Goal: Feedback & Contribution: Contribute content

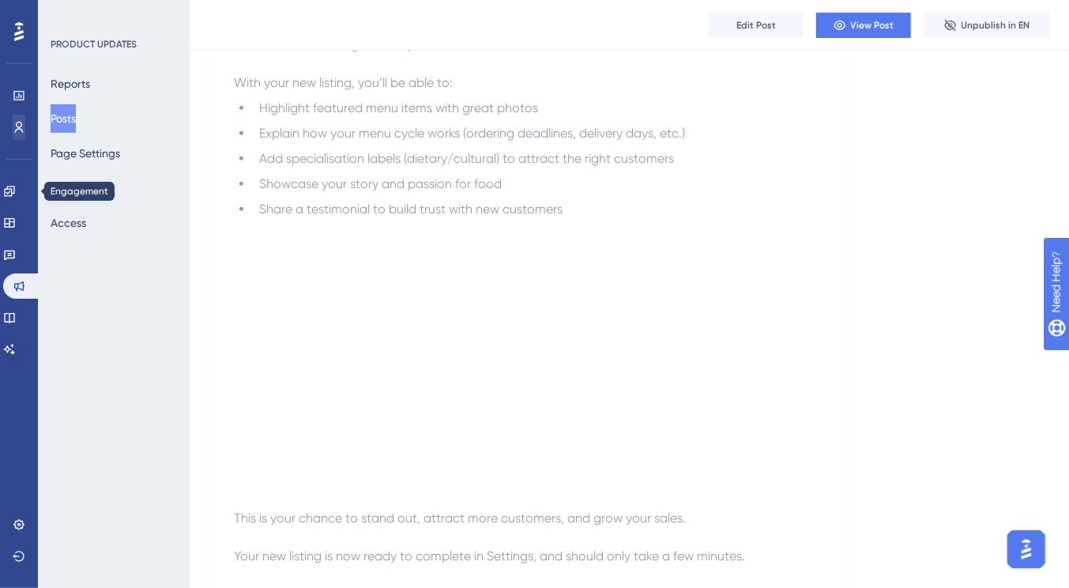
scroll to position [646, 0]
drag, startPoint x: 23, startPoint y: 197, endPoint x: 62, endPoint y: 171, distance: 46.7
click at [16, 197] on link at bounding box center [9, 191] width 13 height 25
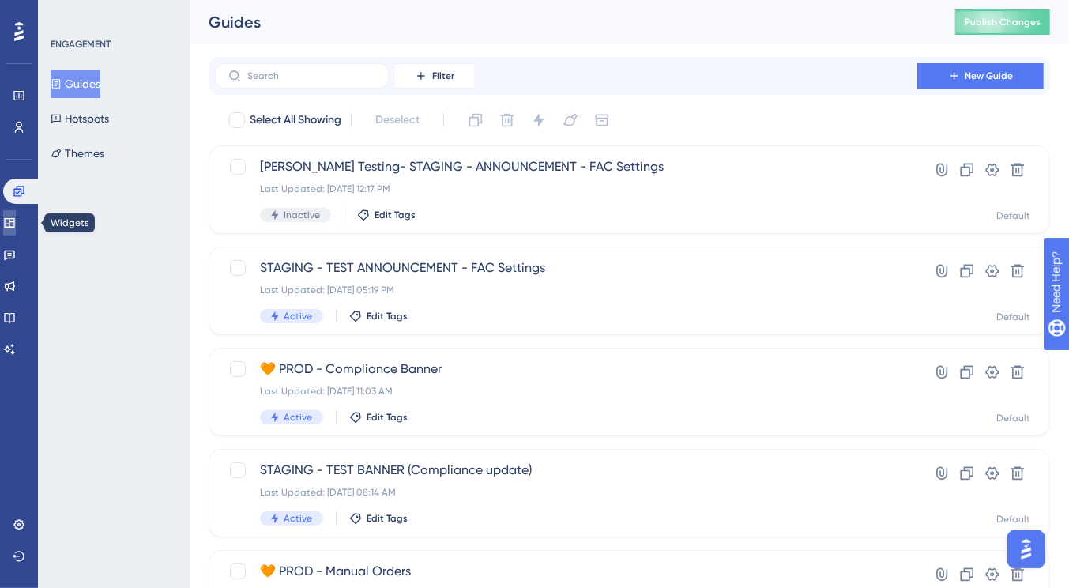
click at [14, 220] on icon at bounding box center [9, 222] width 10 height 9
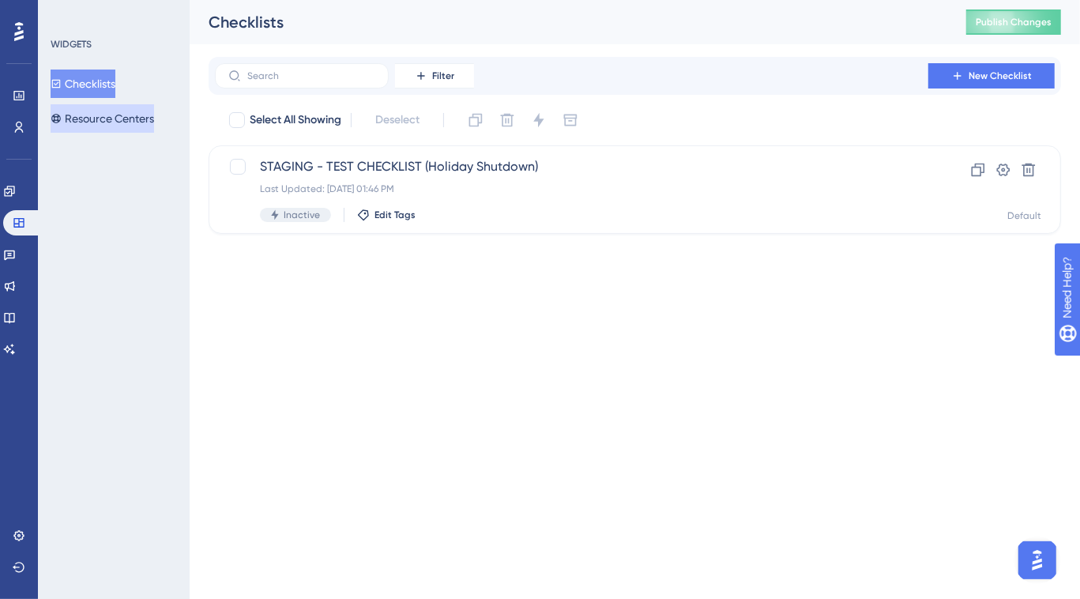
click at [107, 117] on button "Resource Centers" at bounding box center [102, 118] width 103 height 28
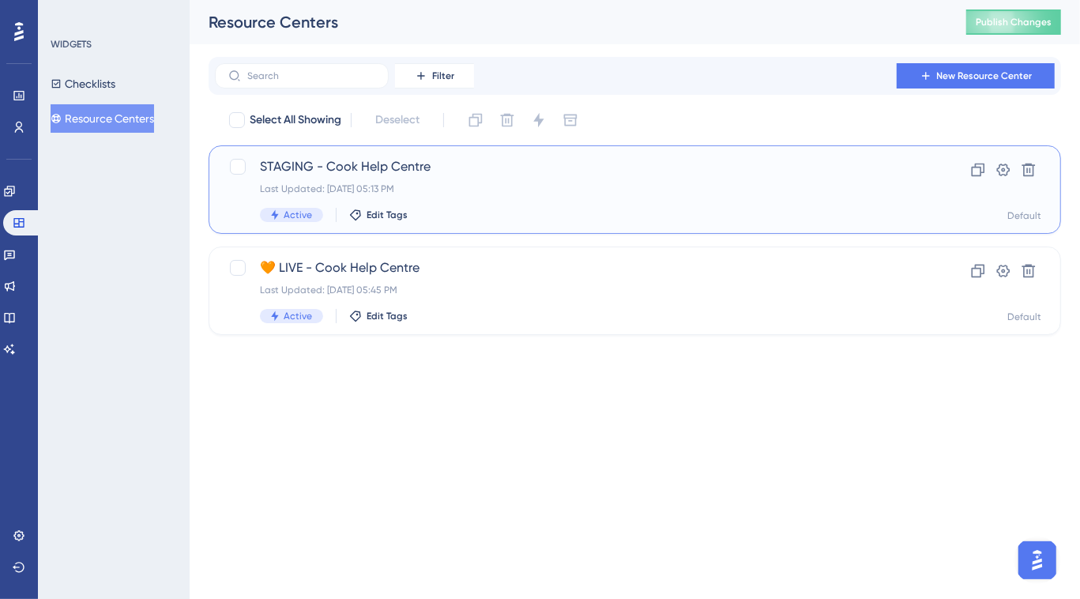
click at [425, 169] on span "STAGING - Cook Help Centre" at bounding box center [571, 166] width 623 height 19
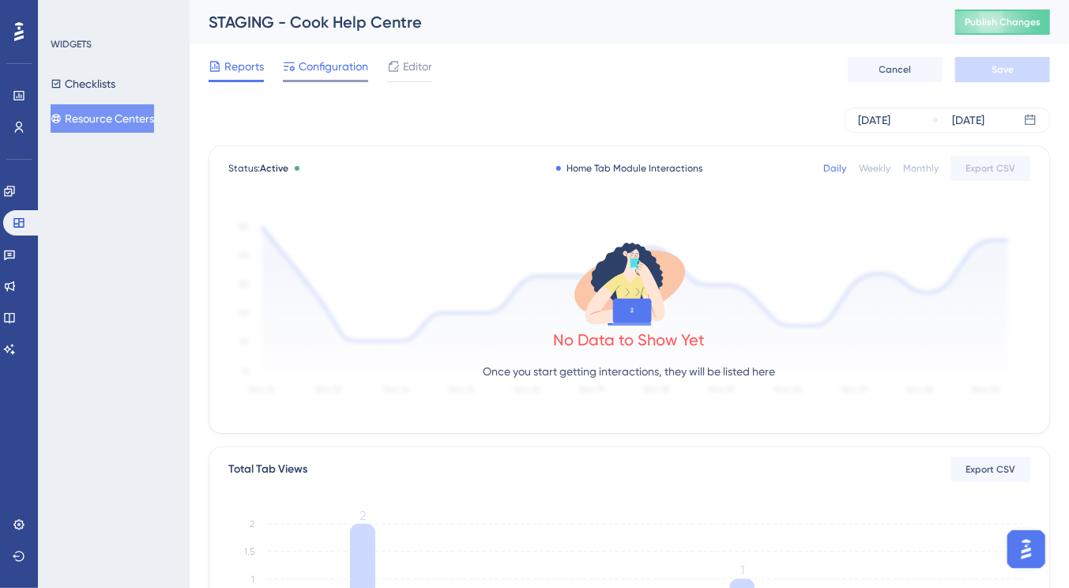
click at [339, 66] on span "Configuration" at bounding box center [334, 66] width 70 height 19
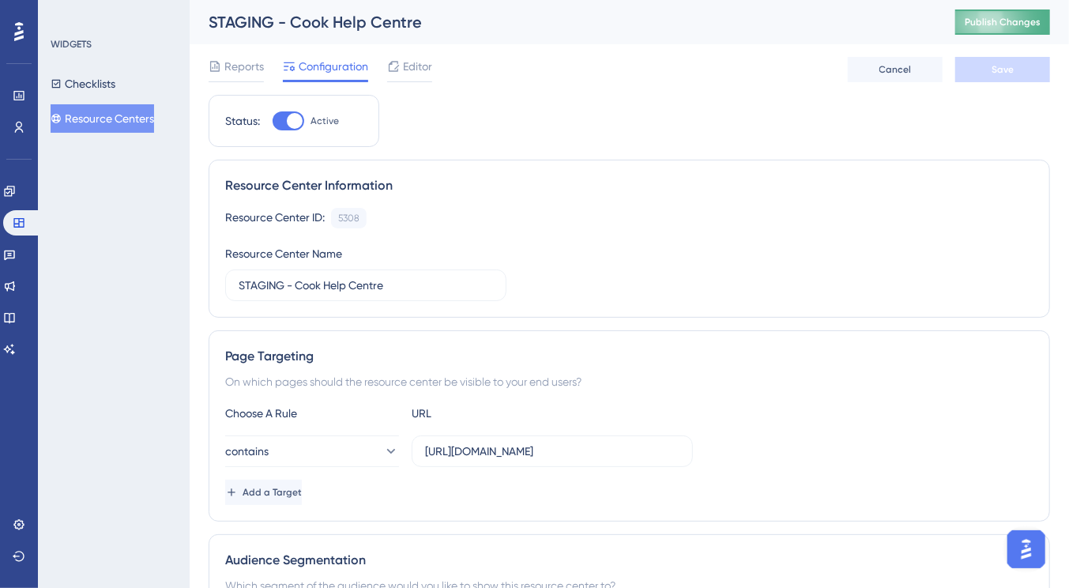
click at [1021, 24] on span "Publish Changes" at bounding box center [1003, 22] width 76 height 13
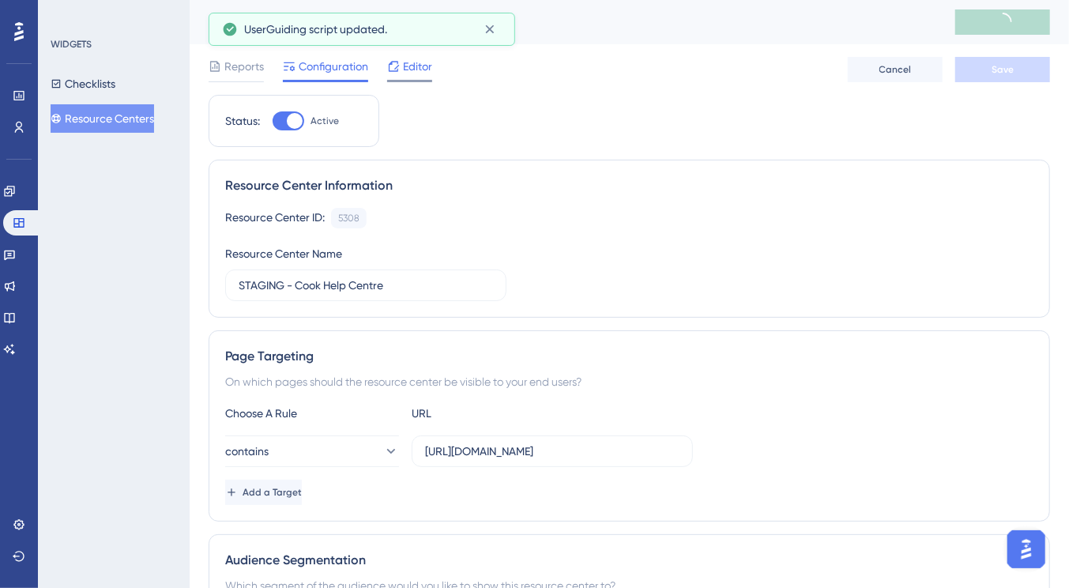
click at [404, 69] on span "Editor" at bounding box center [417, 66] width 29 height 19
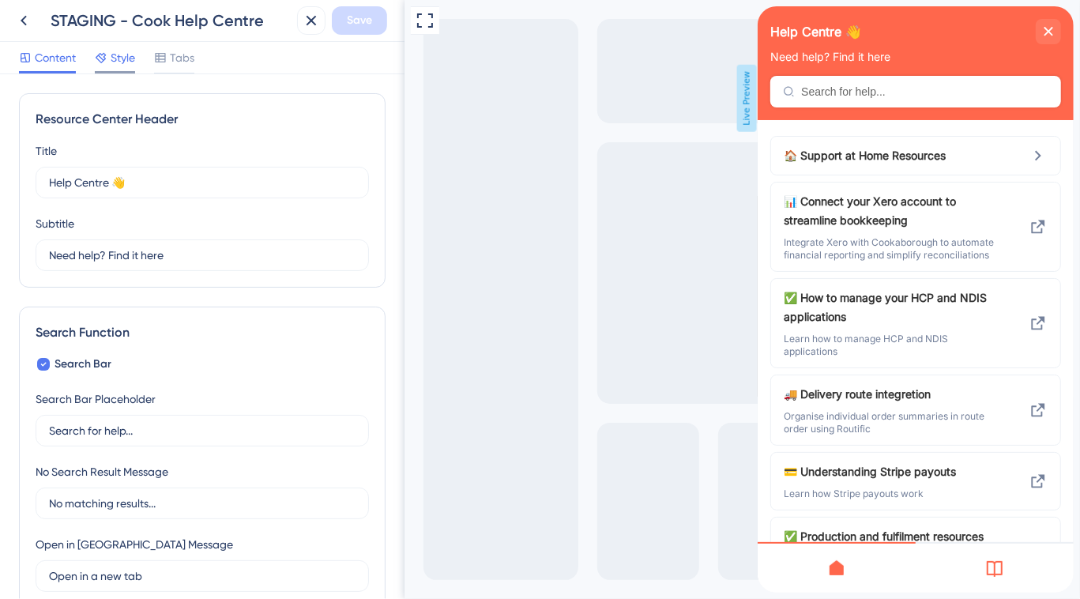
click at [124, 60] on span "Style" at bounding box center [123, 57] width 24 height 19
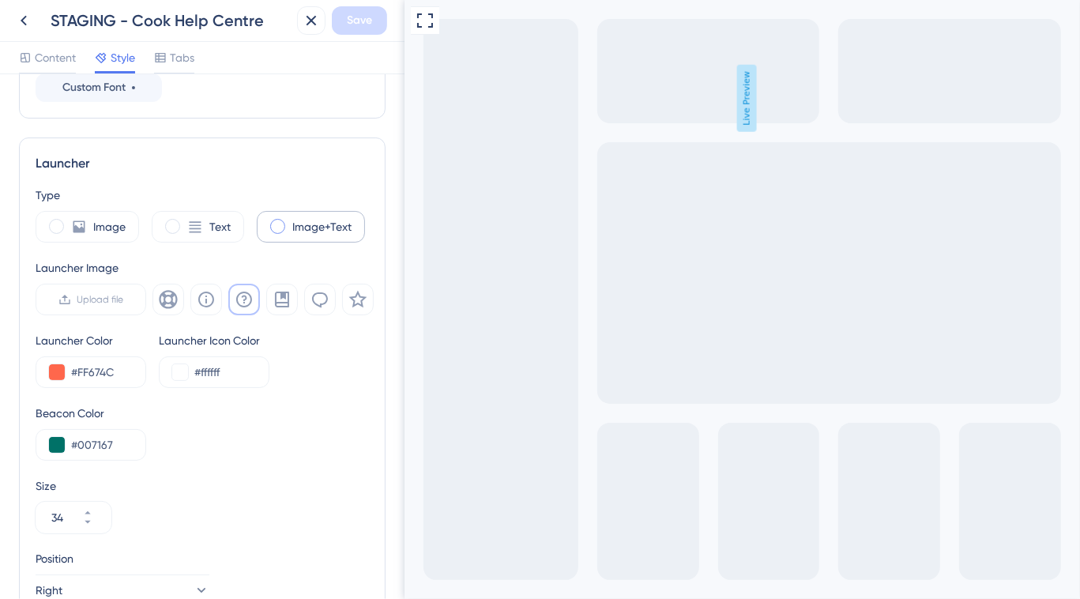
click at [314, 227] on label "Image+Text" at bounding box center [321, 226] width 59 height 19
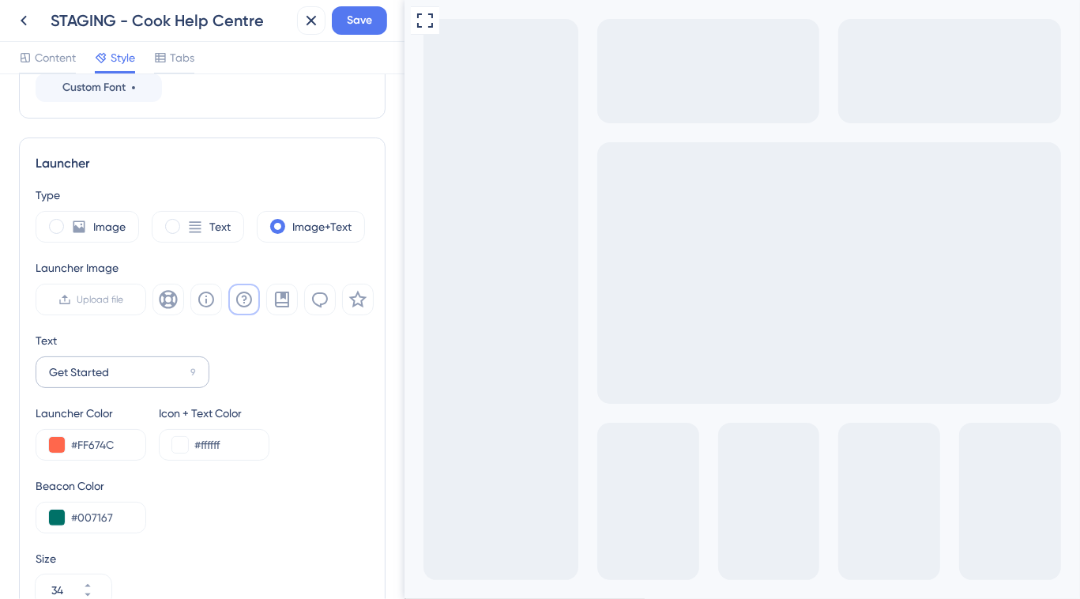
click at [121, 358] on label "Get Started 9" at bounding box center [123, 372] width 174 height 32
click at [121, 363] on input "Get Started" at bounding box center [116, 371] width 135 height 17
click at [121, 358] on label "Get Started 9" at bounding box center [123, 372] width 174 height 32
click at [121, 363] on input "Get Started" at bounding box center [116, 371] width 135 height 17
click at [121, 358] on label "Get Started 9" at bounding box center [123, 372] width 174 height 32
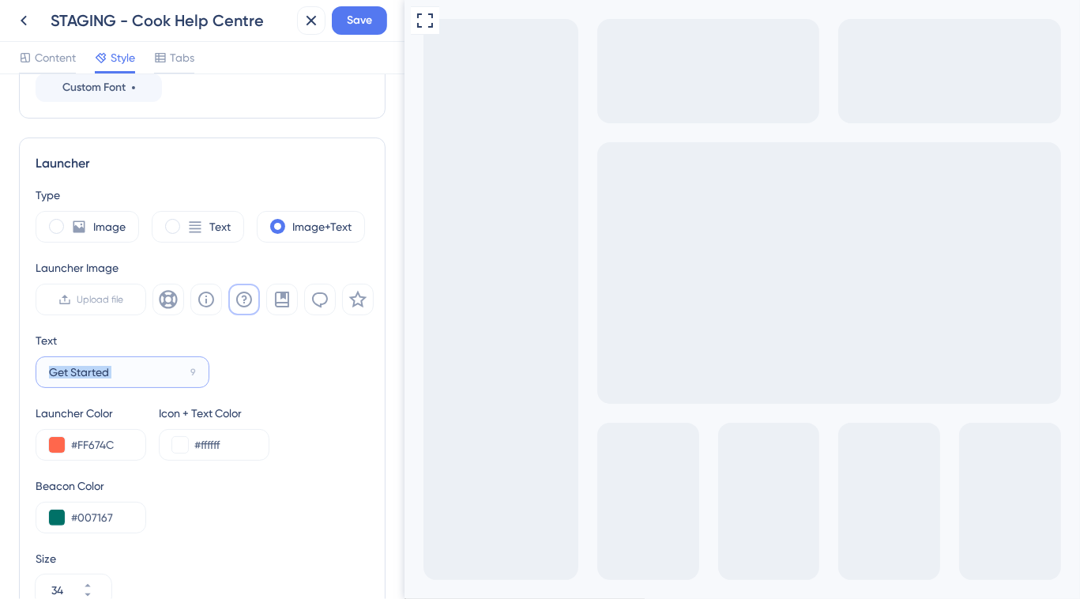
click at [121, 363] on input "Get Started" at bounding box center [116, 371] width 135 height 17
type input "G"
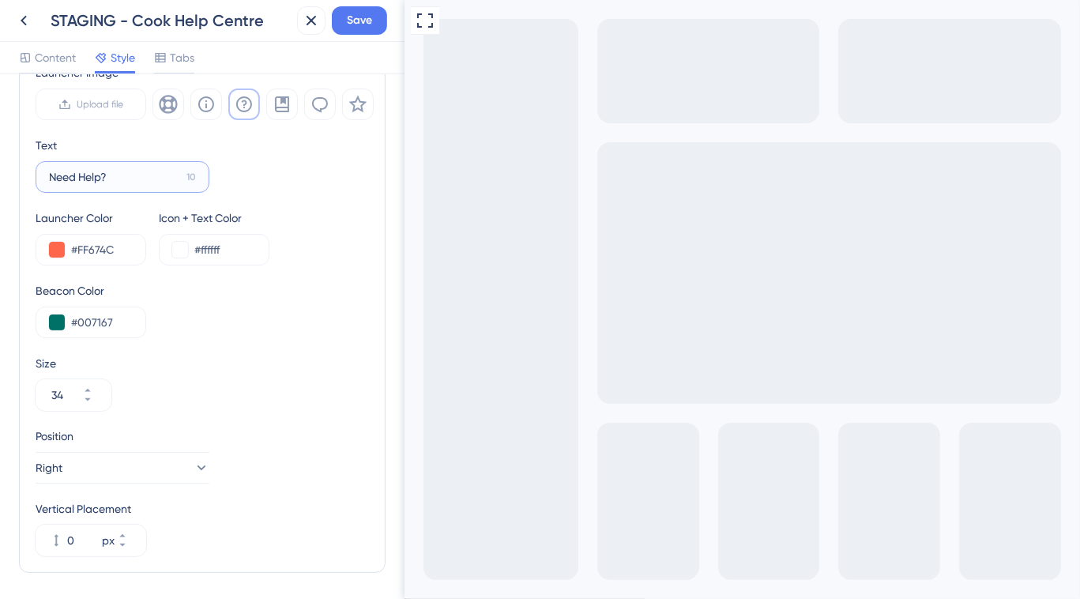
scroll to position [607, 0]
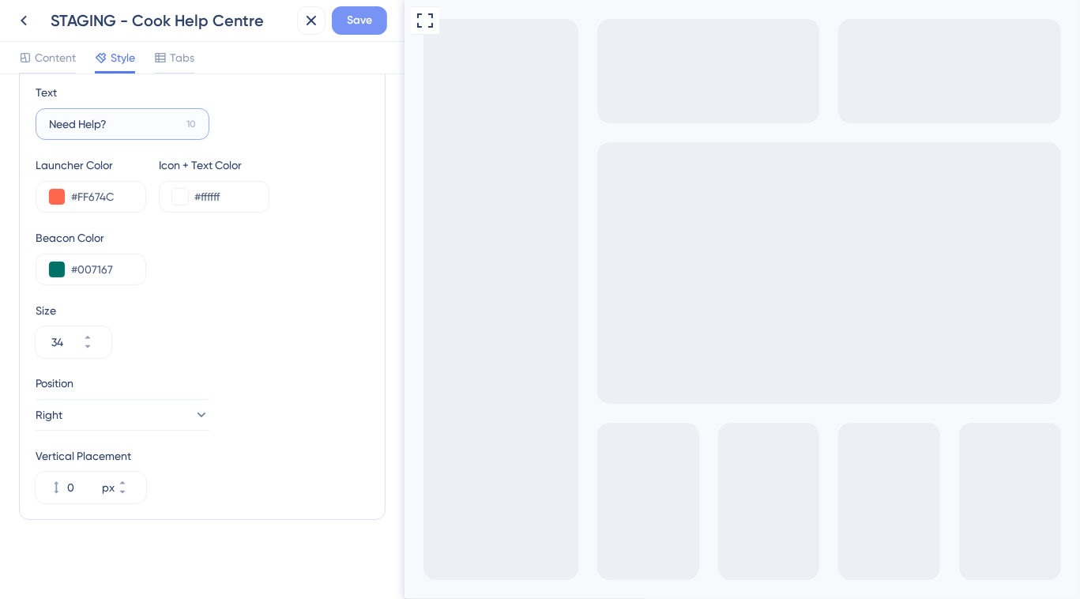
type input "Need Help?"
click at [368, 29] on span "Save" at bounding box center [359, 20] width 25 height 19
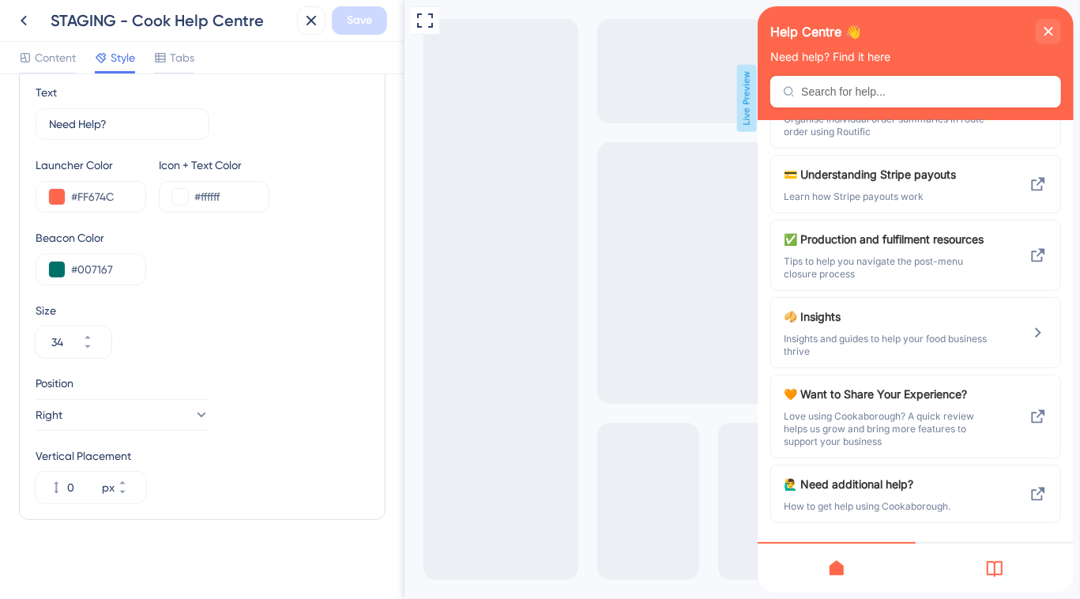
scroll to position [0, 0]
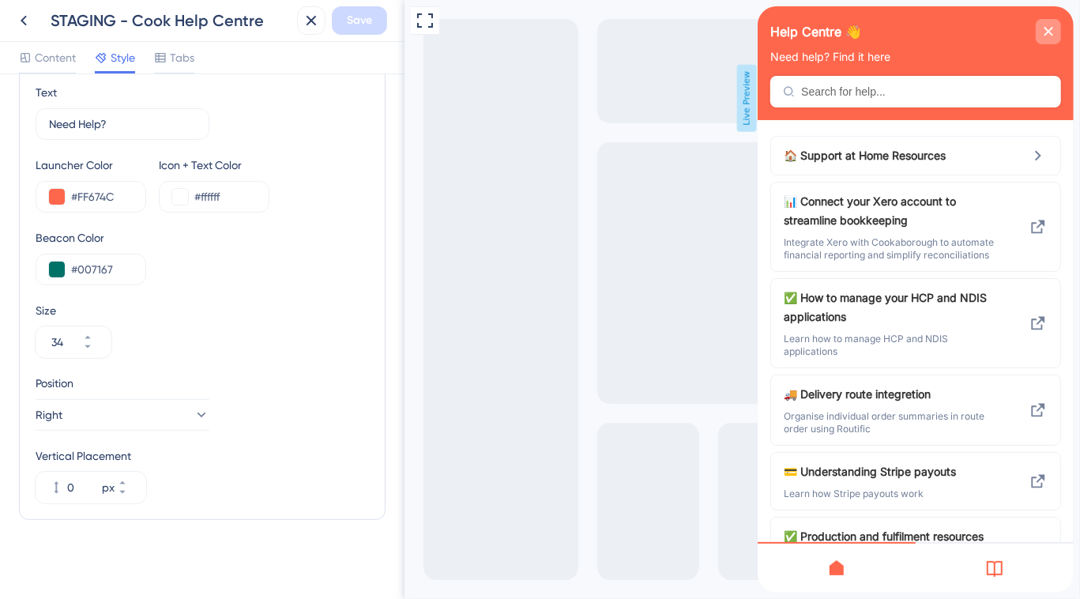
click at [1046, 26] on div "close resource center" at bounding box center [1047, 31] width 25 height 25
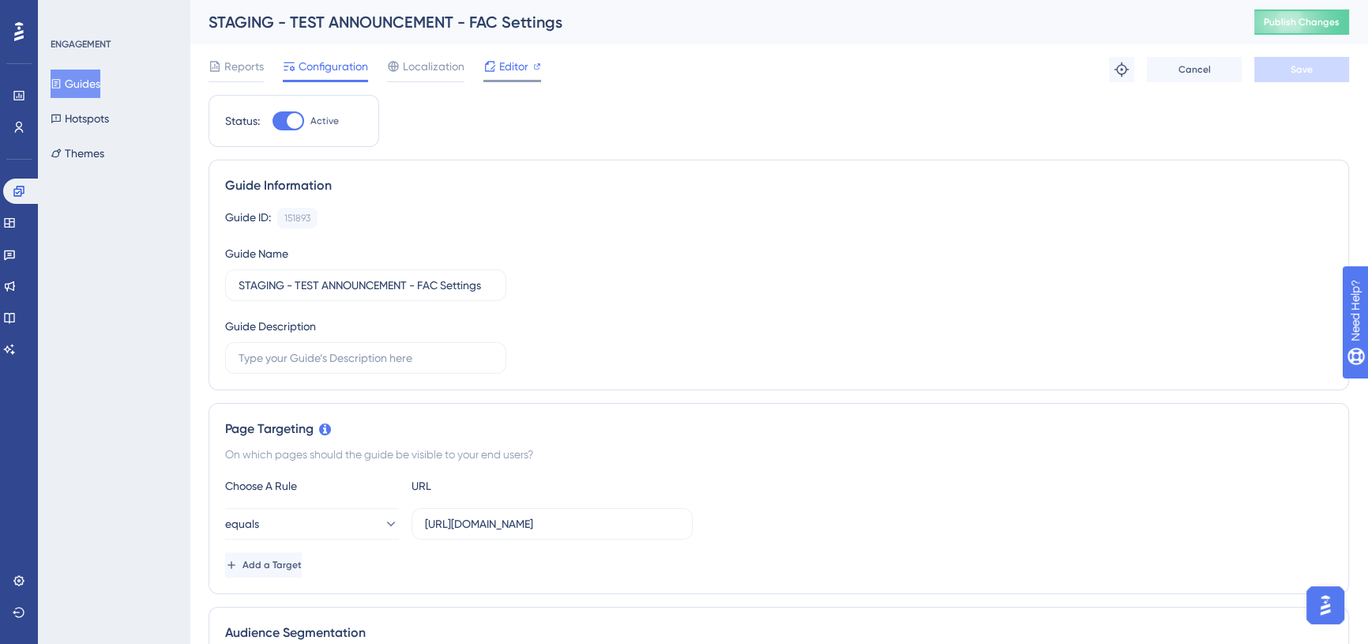
click at [505, 66] on span "Editor" at bounding box center [513, 66] width 29 height 19
click at [81, 78] on button "Guides" at bounding box center [76, 84] width 50 height 28
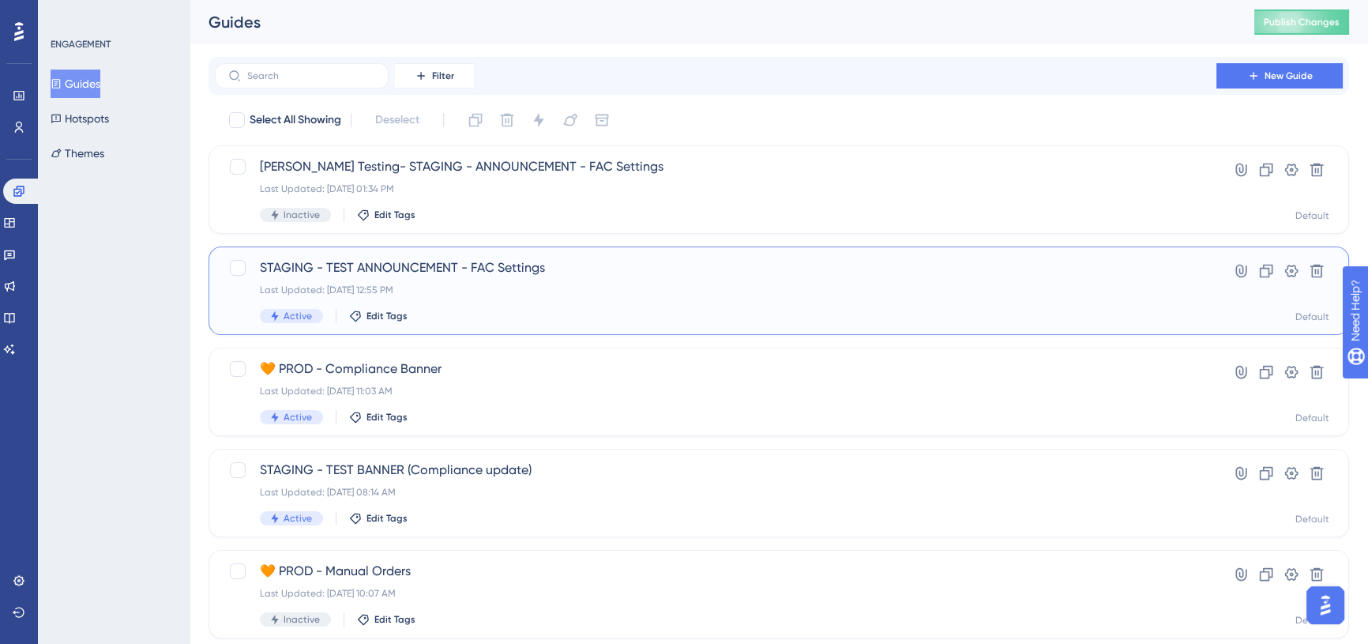
click at [527, 273] on span "STAGING - TEST ANNOUNCEMENT - FAC Settings" at bounding box center [716, 267] width 912 height 19
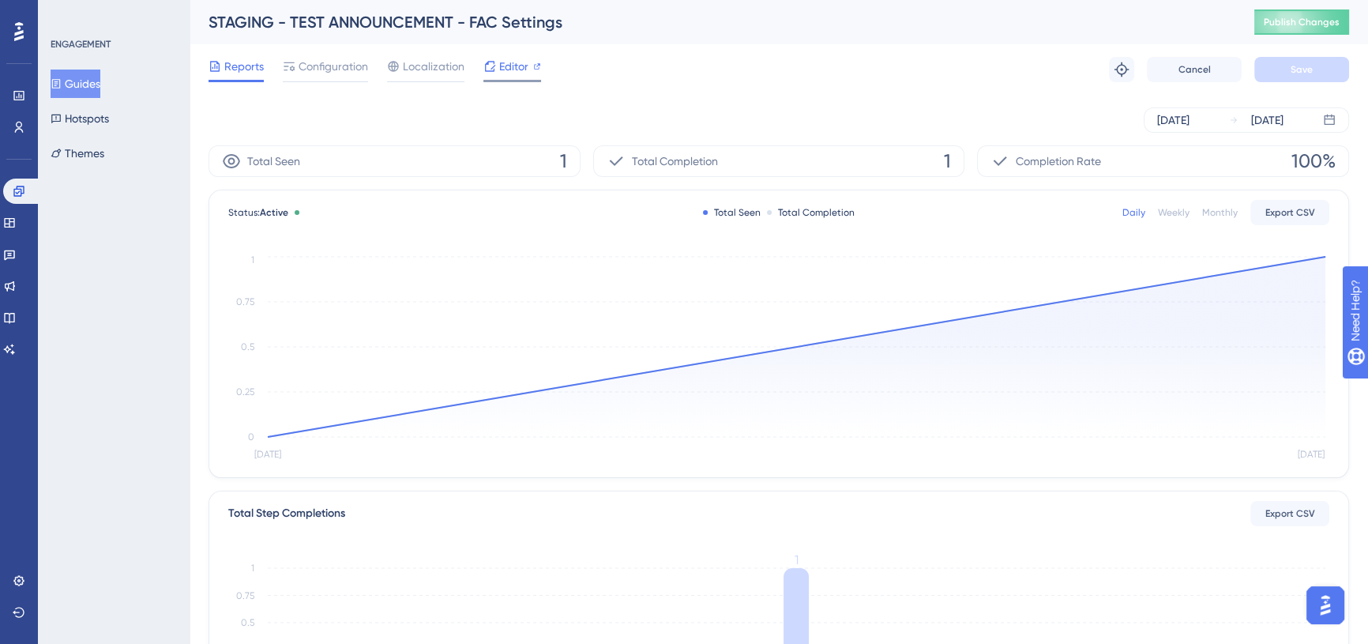
click at [503, 67] on span "Editor" at bounding box center [513, 66] width 29 height 19
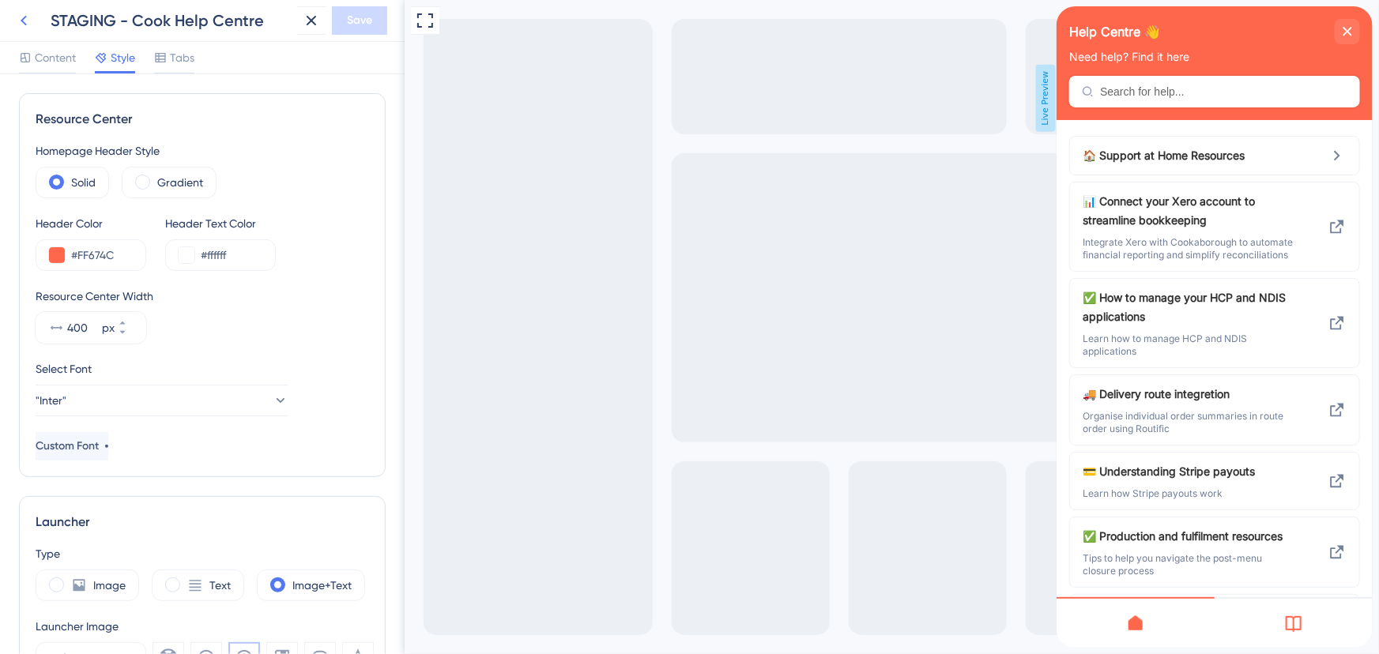
click at [27, 18] on icon at bounding box center [23, 20] width 19 height 19
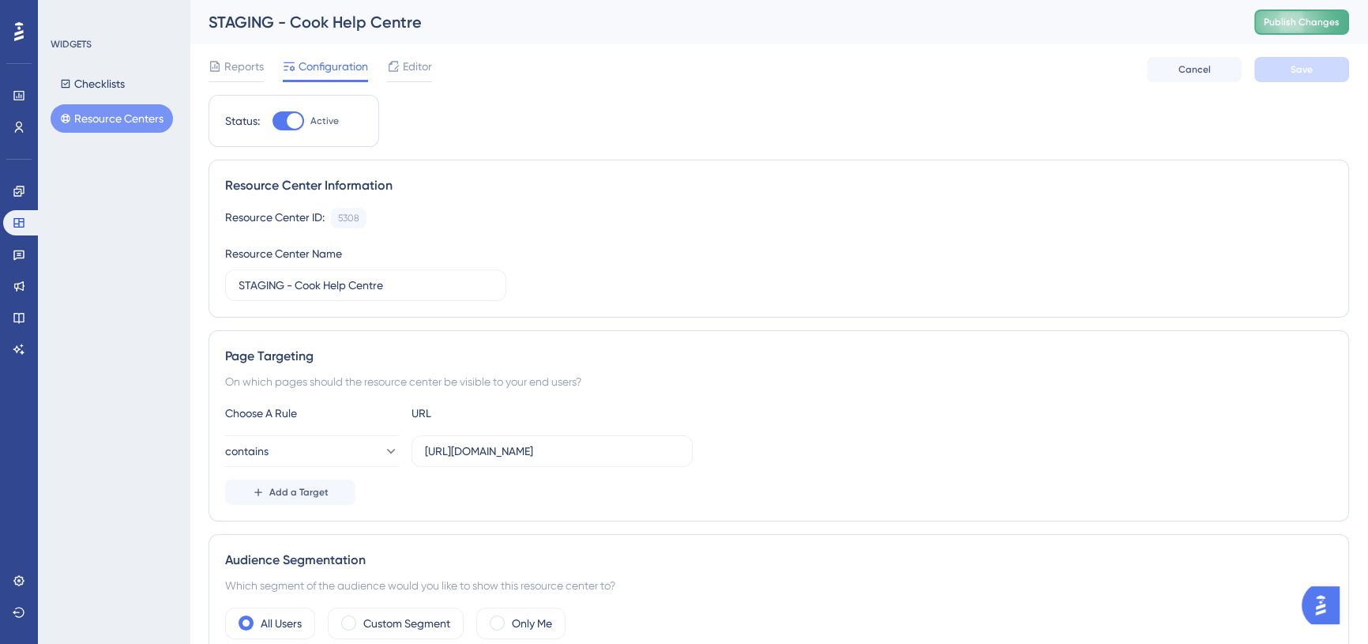
click at [1309, 18] on span "Publish Changes" at bounding box center [1302, 22] width 76 height 13
click at [24, 185] on icon at bounding box center [19, 191] width 13 height 13
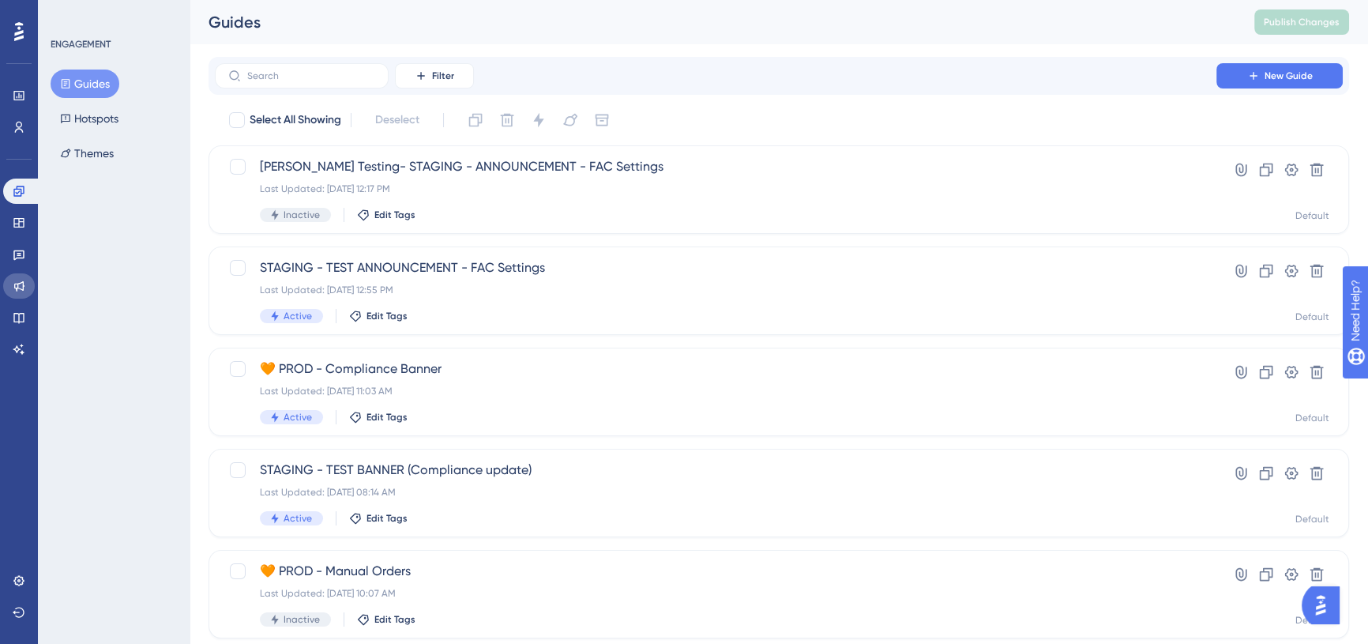
click at [18, 281] on icon at bounding box center [19, 286] width 13 height 13
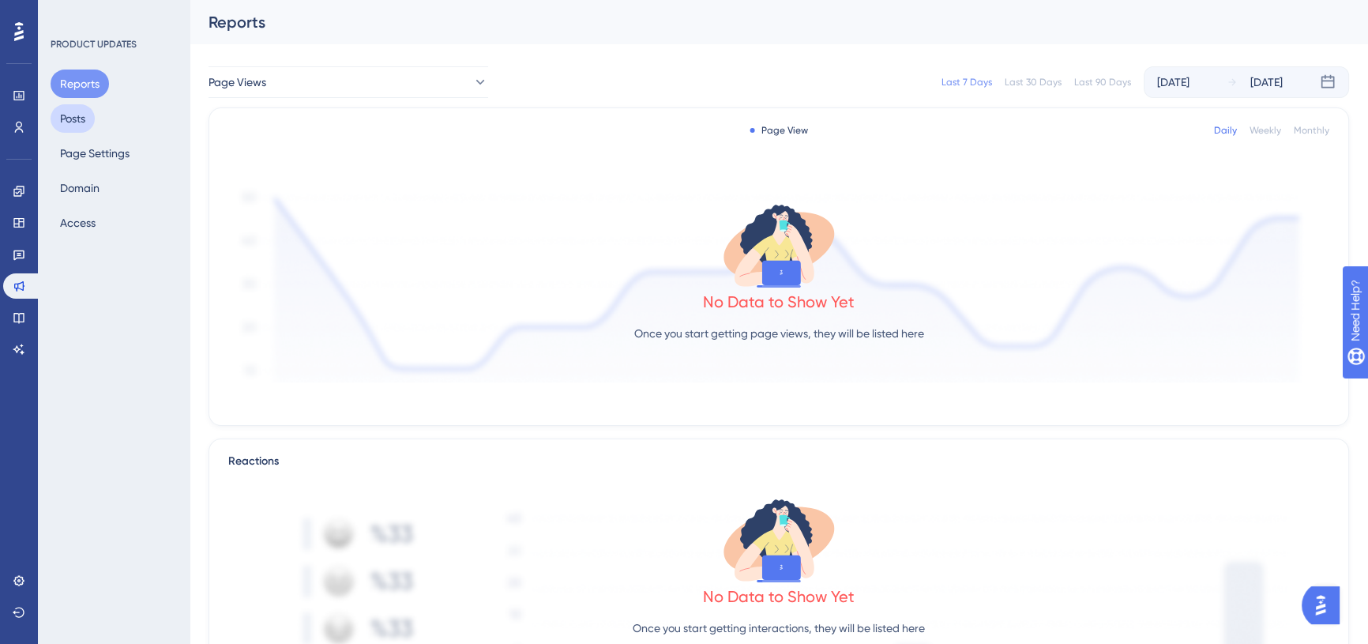
click at [83, 117] on button "Posts" at bounding box center [73, 118] width 44 height 28
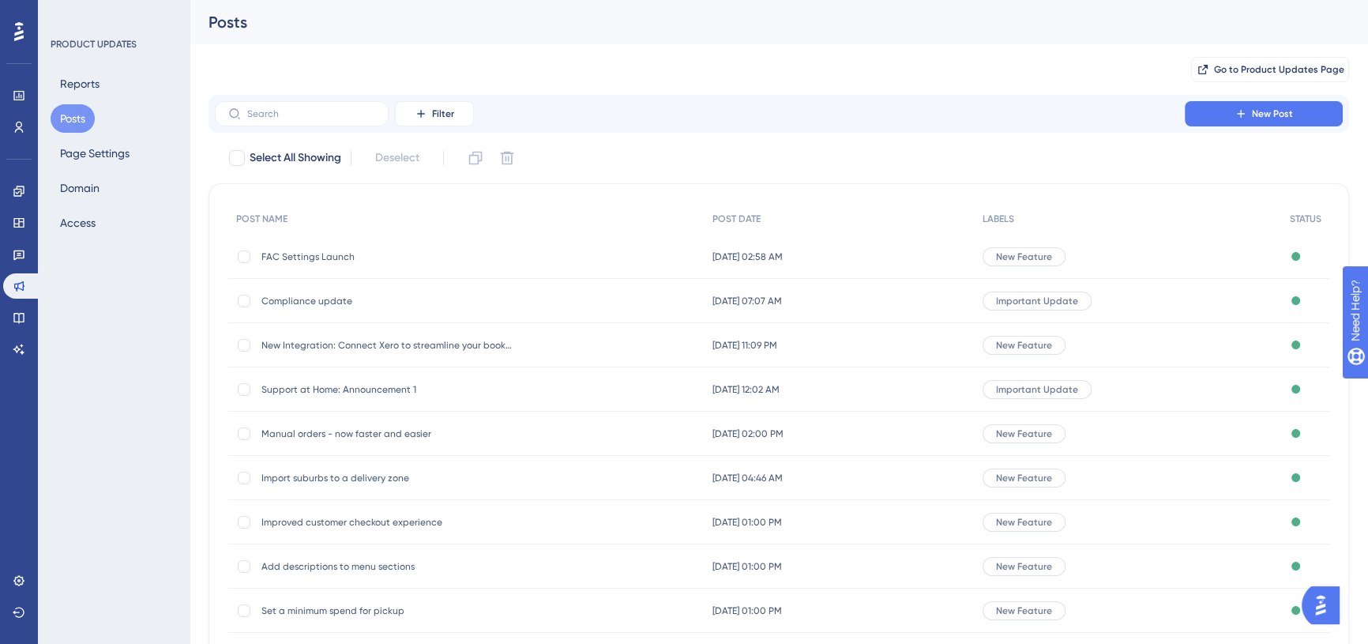
click at [316, 254] on span "FAC Settings Launch" at bounding box center [387, 256] width 253 height 13
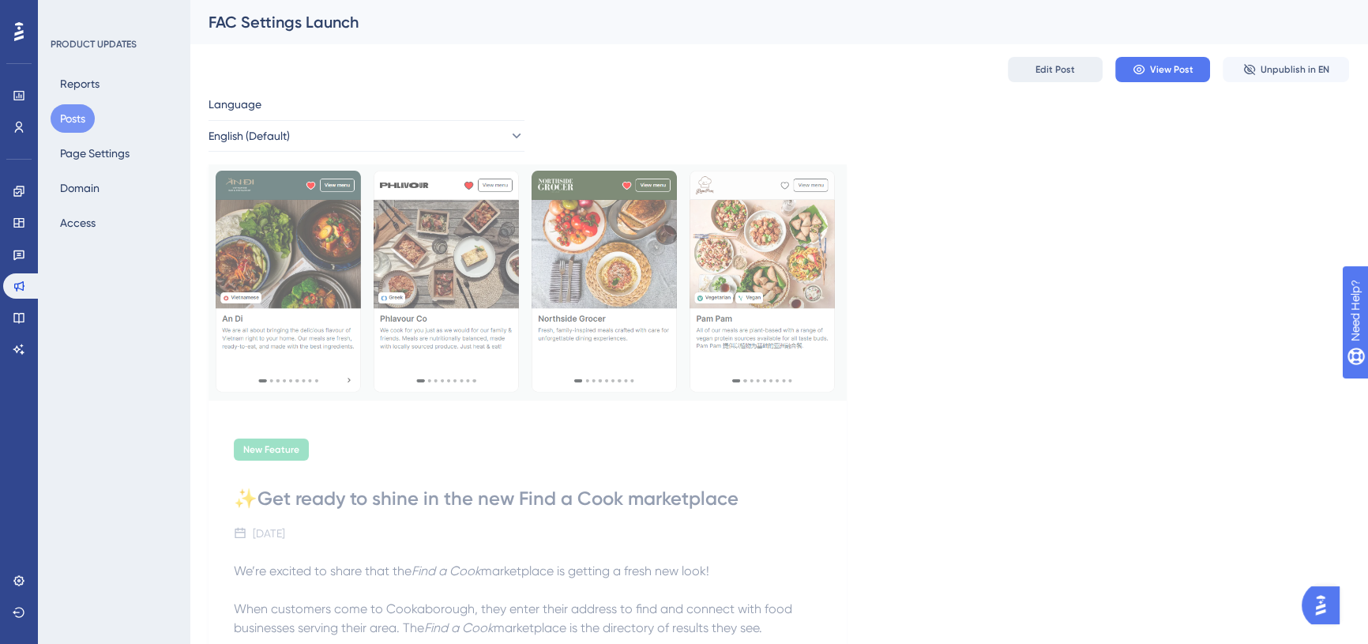
click at [1053, 66] on span "Edit Post" at bounding box center [1055, 69] width 39 height 13
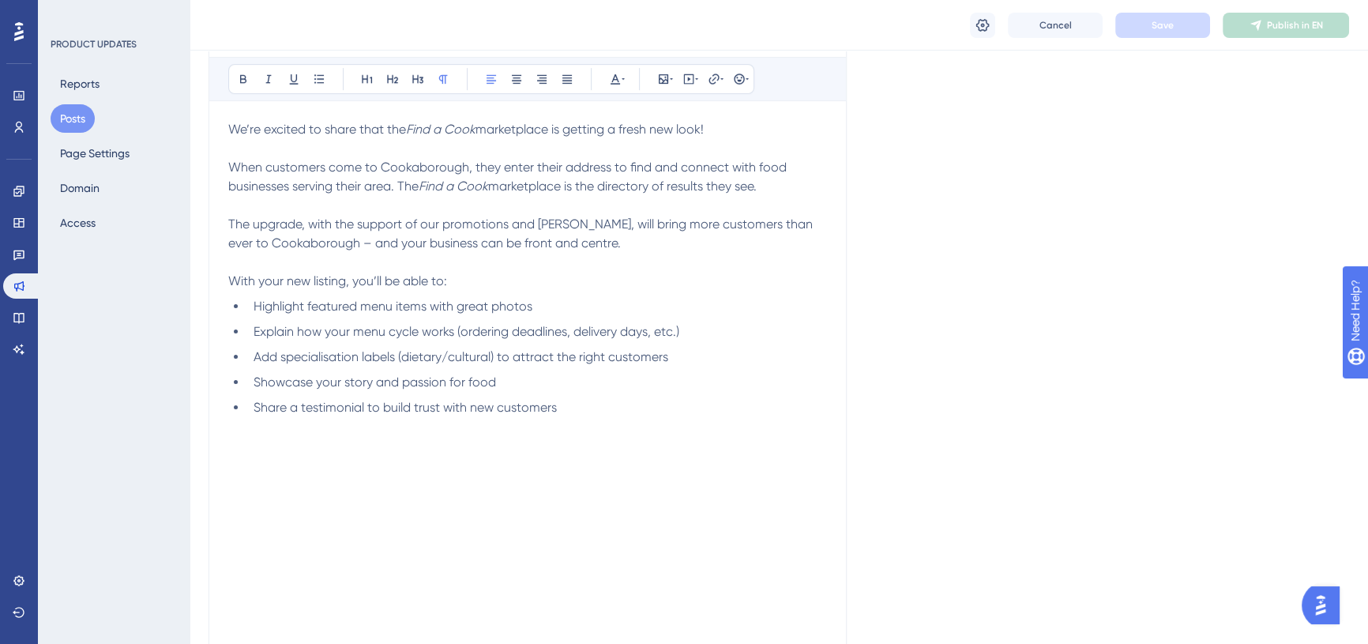
scroll to position [648, 0]
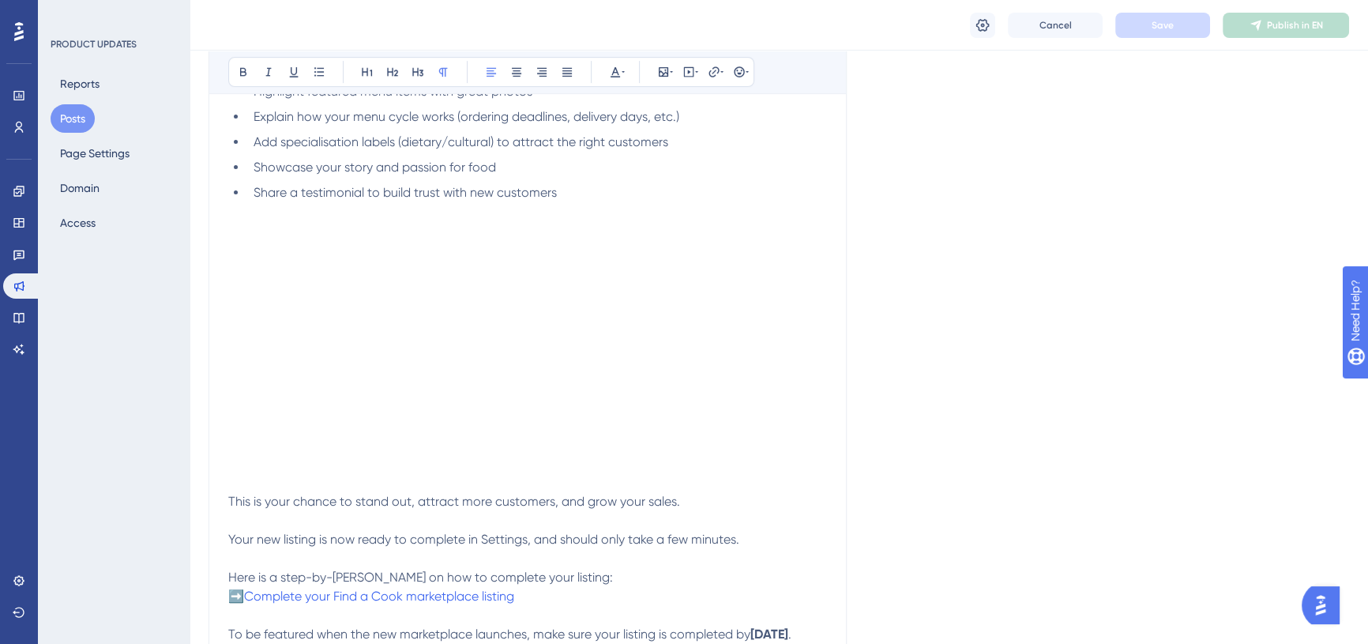
click at [594, 198] on li "Share a testimonial to build trust with new customers" at bounding box center [537, 192] width 580 height 19
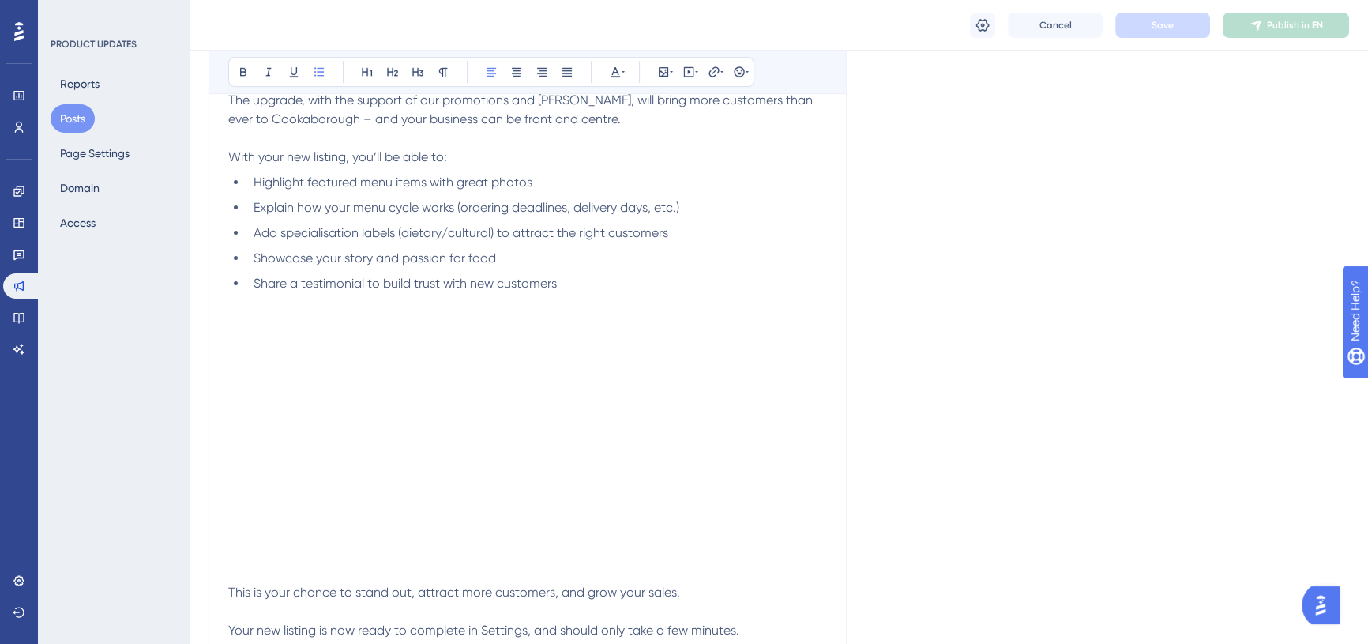
scroll to position [577, 0]
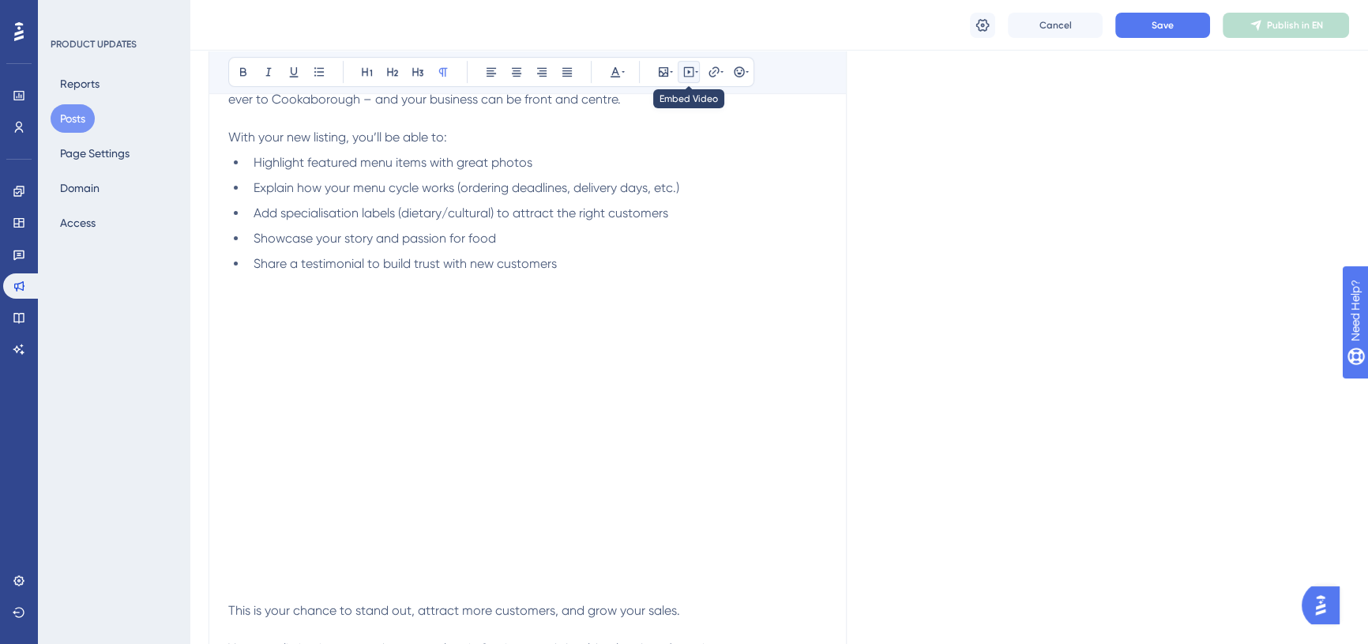
click at [695, 75] on icon at bounding box center [696, 72] width 3 height 13
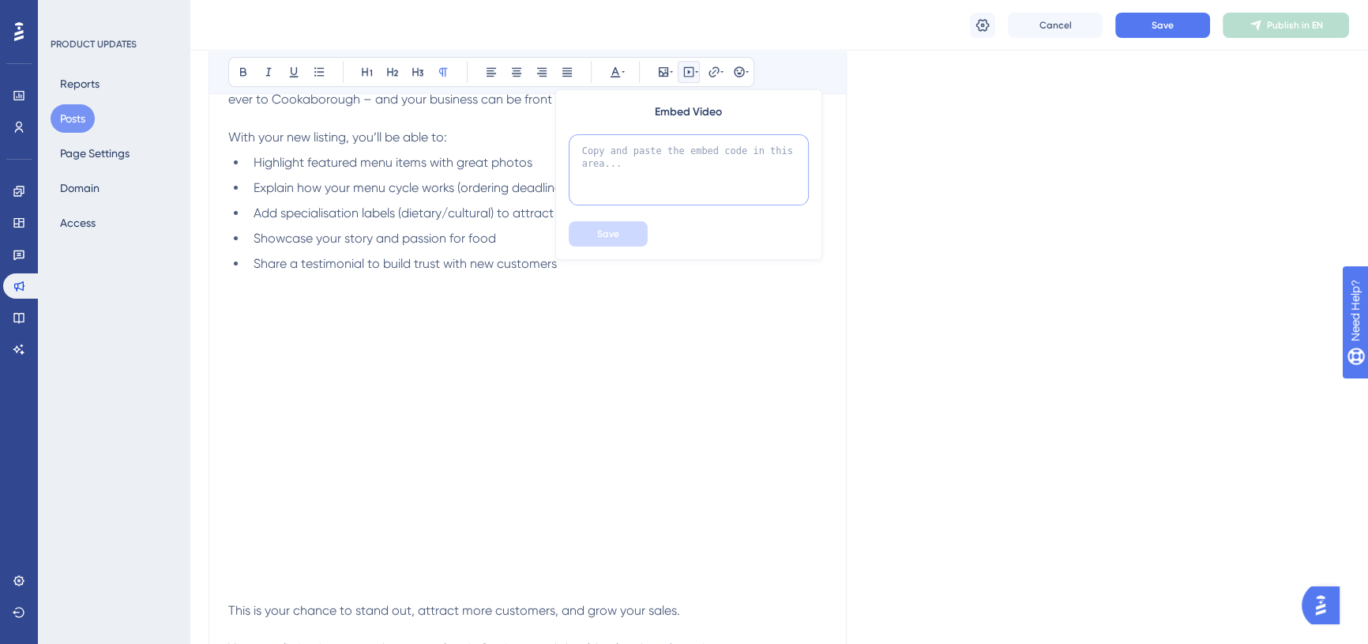
click at [671, 149] on textarea at bounding box center [689, 169] width 240 height 71
paste textarea "<div style="position: relative; padding-bottom: 56.25%; height: 0;"><iframe src…"
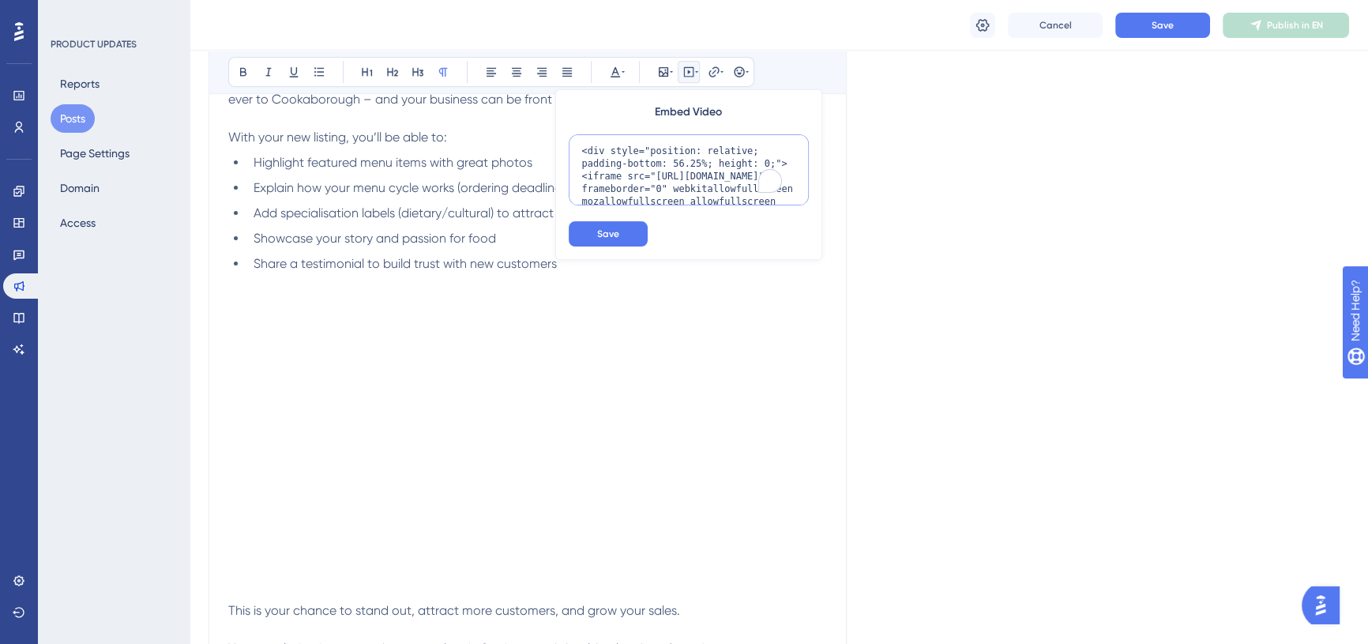
scroll to position [91, 0]
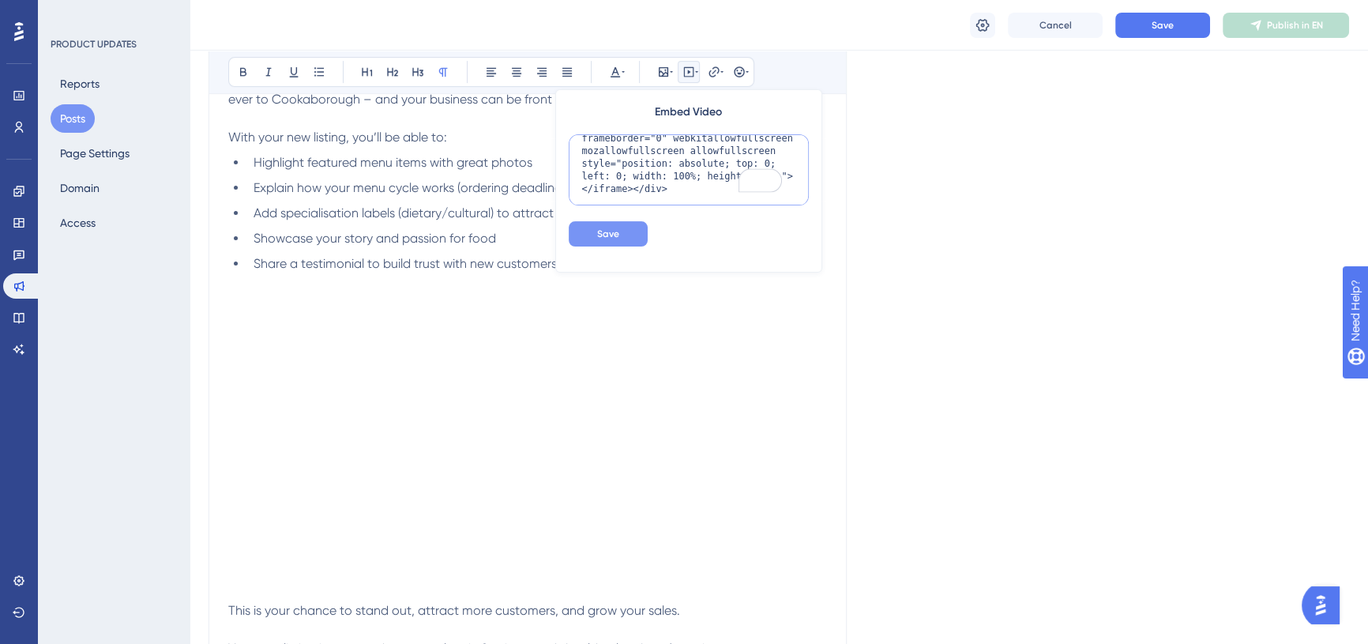
type textarea "<div style="position: relative; padding-bottom: 56.25%; height: 0;"><iframe src…"
click at [624, 227] on button "Save" at bounding box center [608, 233] width 79 height 25
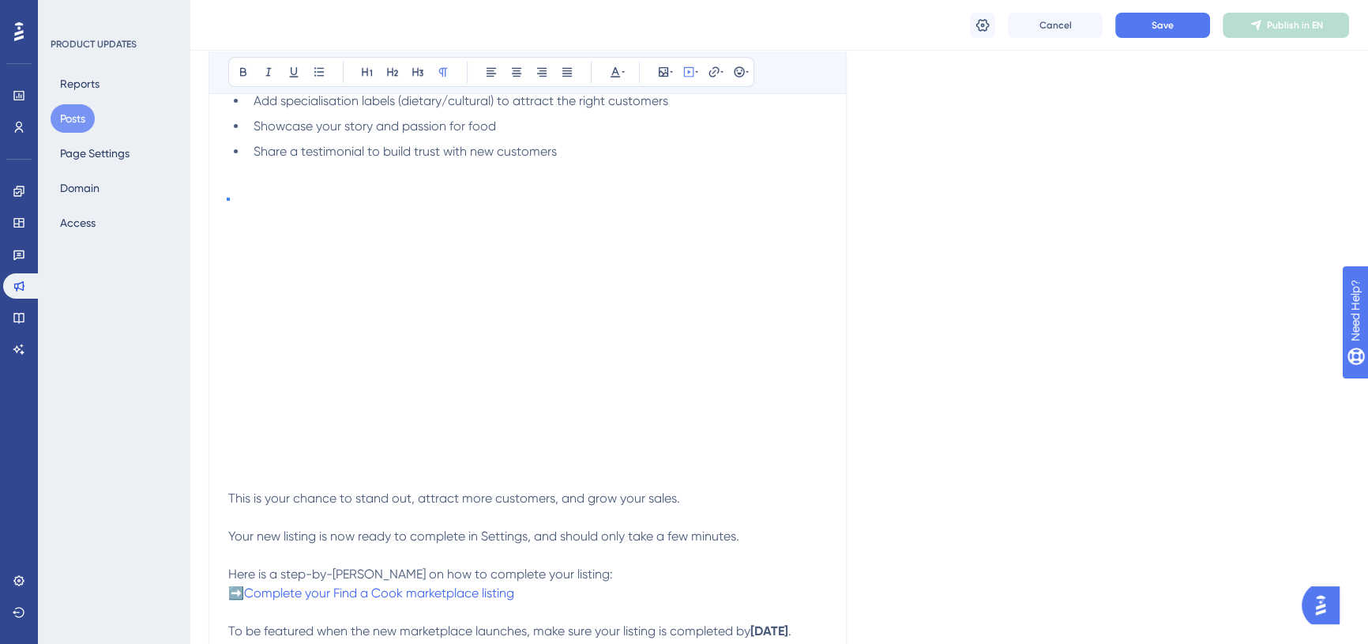
scroll to position [658, 0]
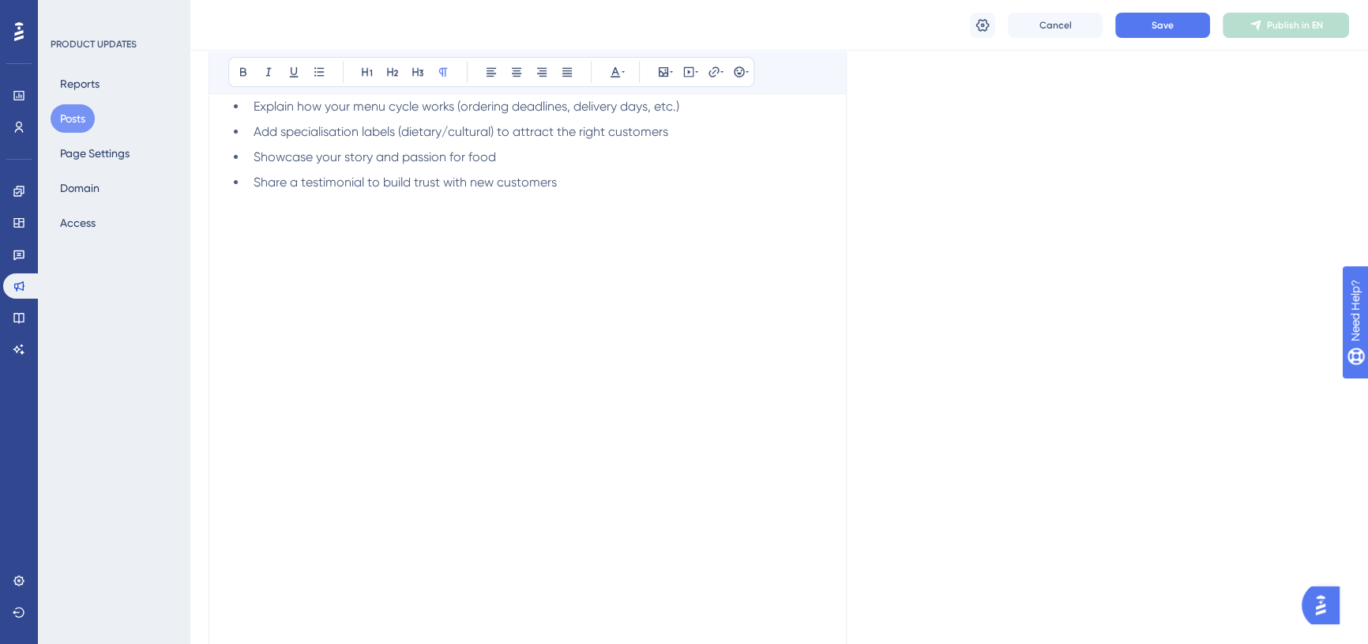
click at [270, 206] on p "To enrich screen reader interactions, please activate Accessibility in Grammarl…" at bounding box center [527, 201] width 599 height 19
click at [835, 551] on div "✨Get ready to shine in the new Find a Cook marketplace Bold Italic Underline Bu…" at bounding box center [528, 413] width 638 height 1304
click at [1044, 29] on span "Cancel" at bounding box center [1056, 25] width 32 height 13
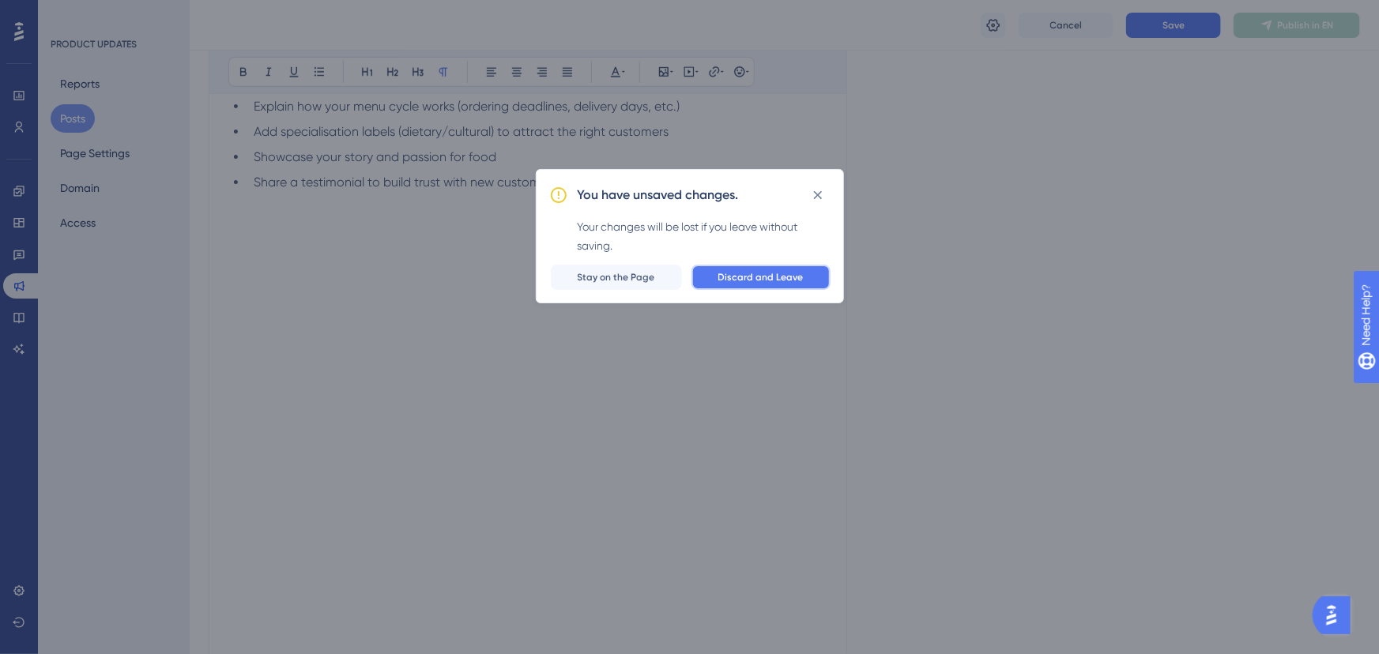
click at [725, 280] on span "Discard and Leave" at bounding box center [760, 277] width 85 height 13
